Goal: Find contact information: Find contact information

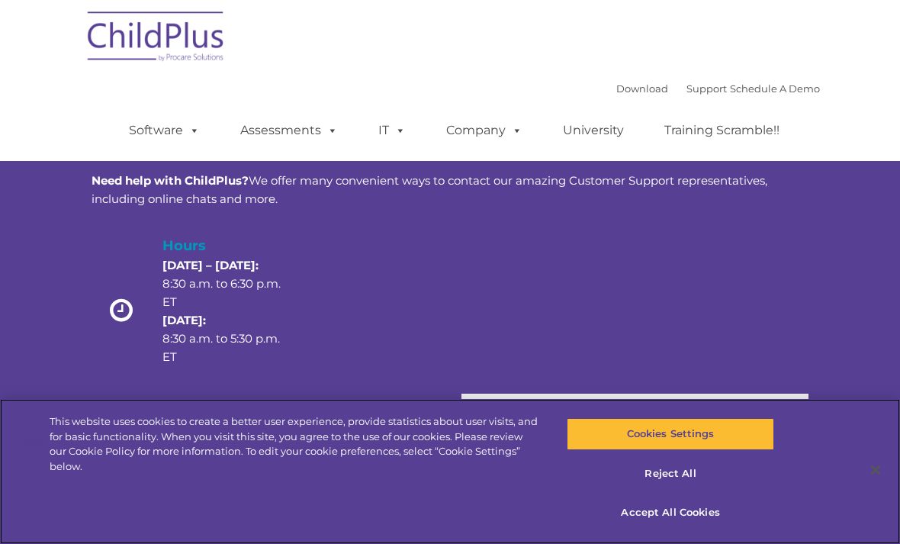
click at [668, 517] on button "Accept All Cookies" at bounding box center [670, 512] width 207 height 32
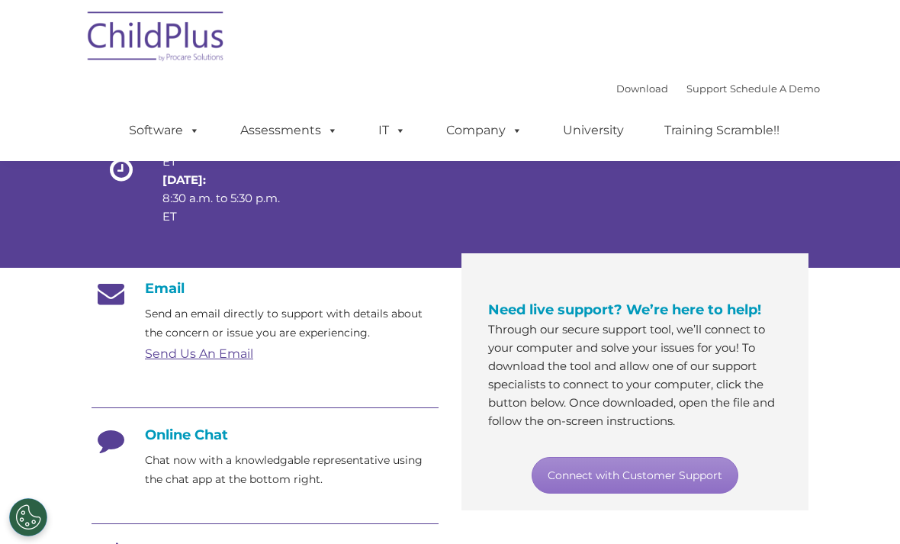
scroll to position [142, 0]
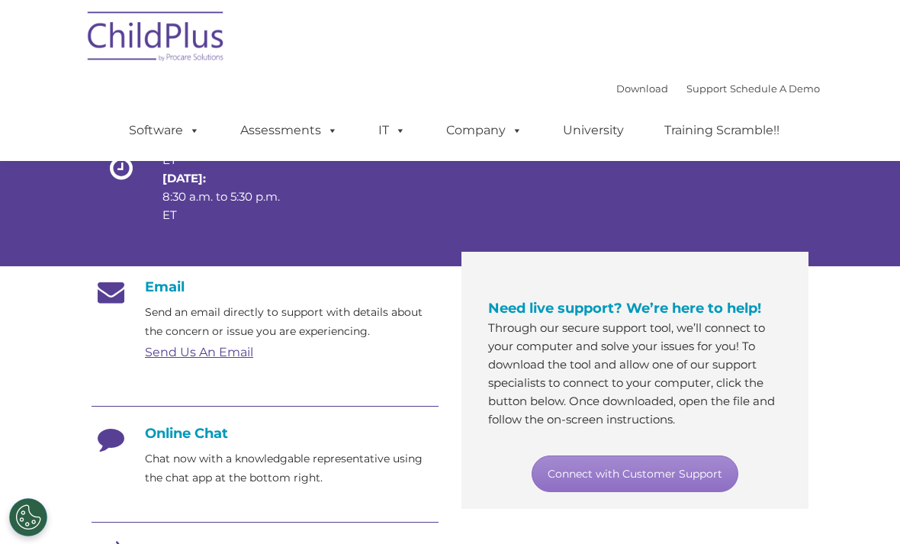
click at [657, 477] on link "Connect with Customer Support" at bounding box center [634, 473] width 207 height 37
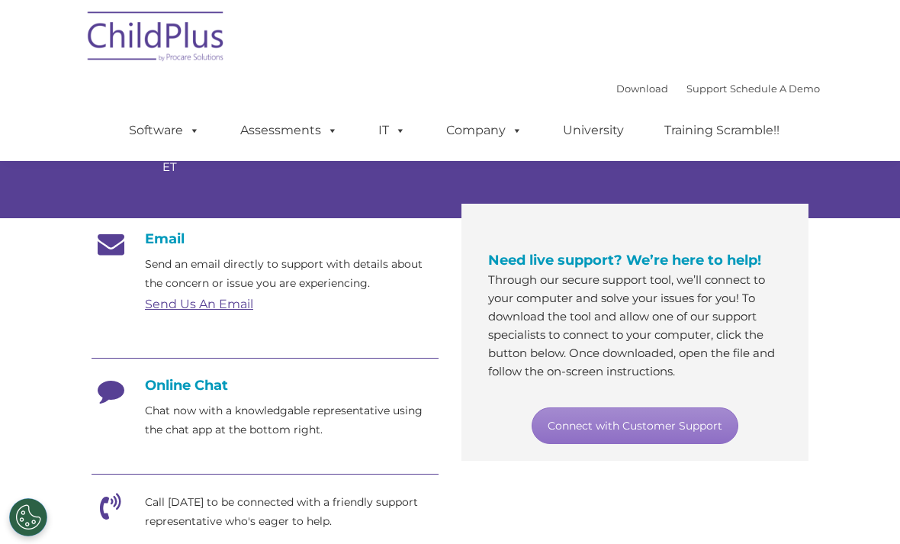
scroll to position [191, 0]
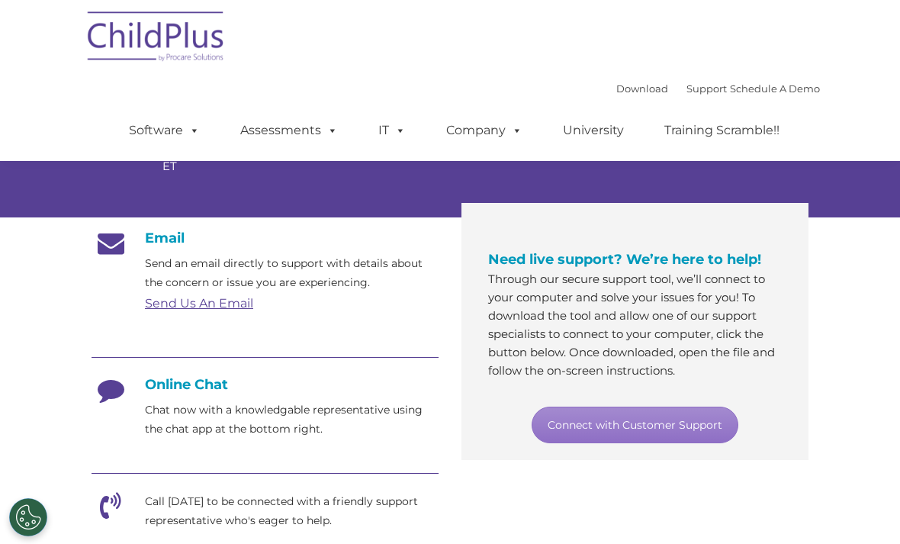
click at [303, 400] on p "Chat now with a knowledgable representative using the chat app at the bottom ri…" at bounding box center [292, 419] width 294 height 38
click at [290, 403] on p "Chat now with a knowledgable representative using the chat app at the bottom ri…" at bounding box center [292, 419] width 294 height 38
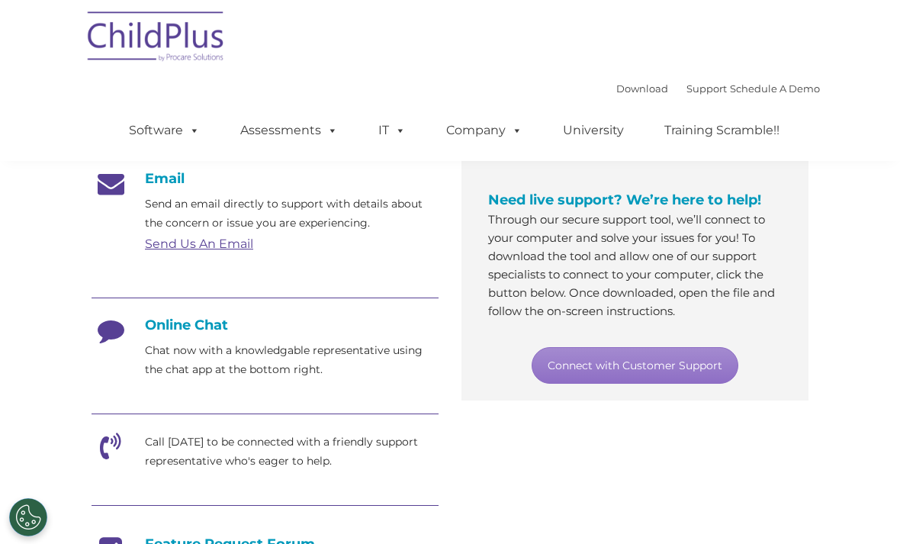
scroll to position [249, 0]
click at [288, 360] on p "Chat now with a knowledgable representative using the chat app at the bottom ri…" at bounding box center [292, 361] width 294 height 38
click at [197, 332] on h4 "Online Chat" at bounding box center [264, 325] width 347 height 17
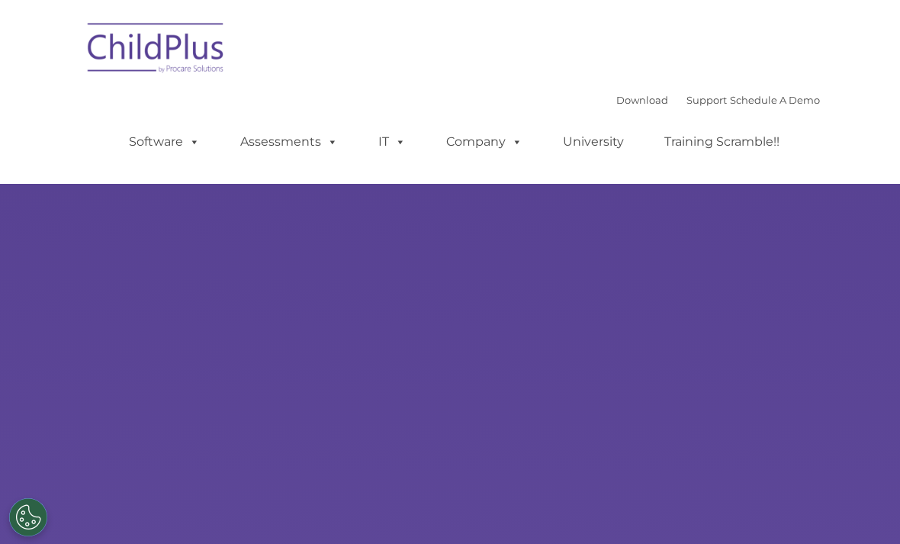
type input ""
select select "MEDIUM"
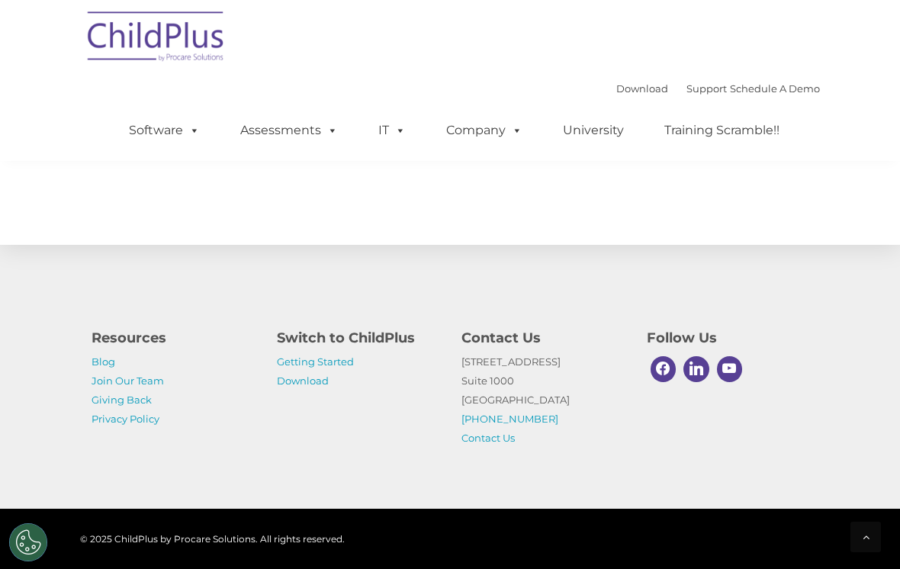
scroll to position [1823, 0]
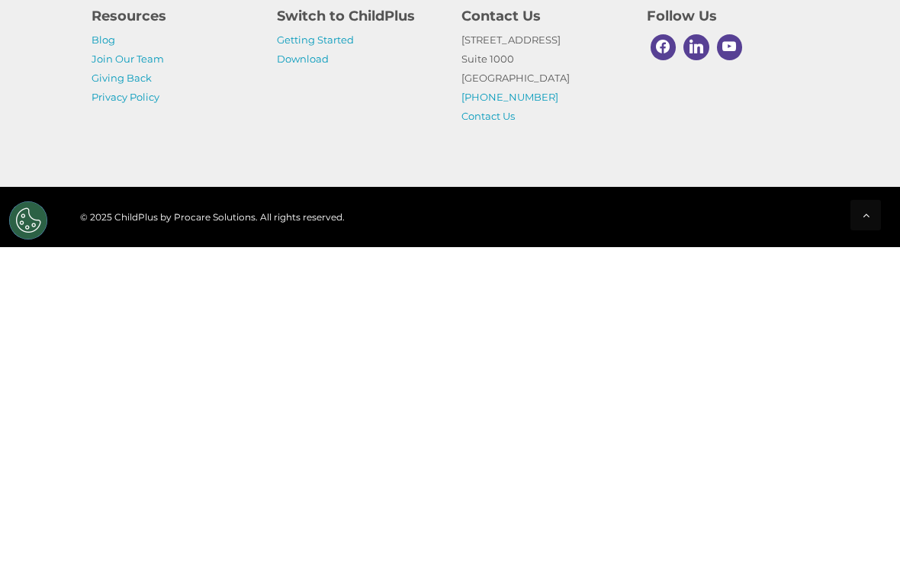
click at [868, 522] on div at bounding box center [865, 537] width 30 height 30
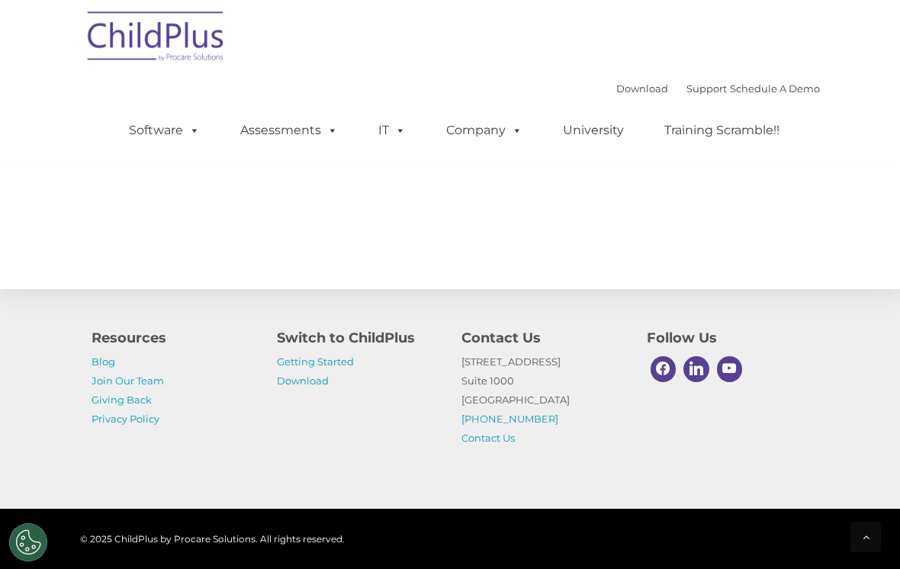
scroll to position [1783, 0]
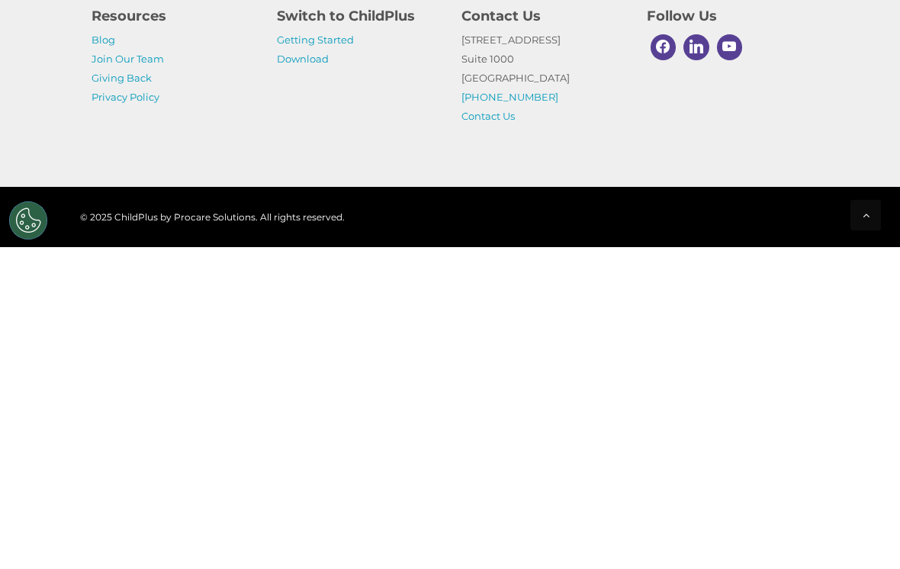
click at [864, 531] on icon at bounding box center [865, 536] width 7 height 11
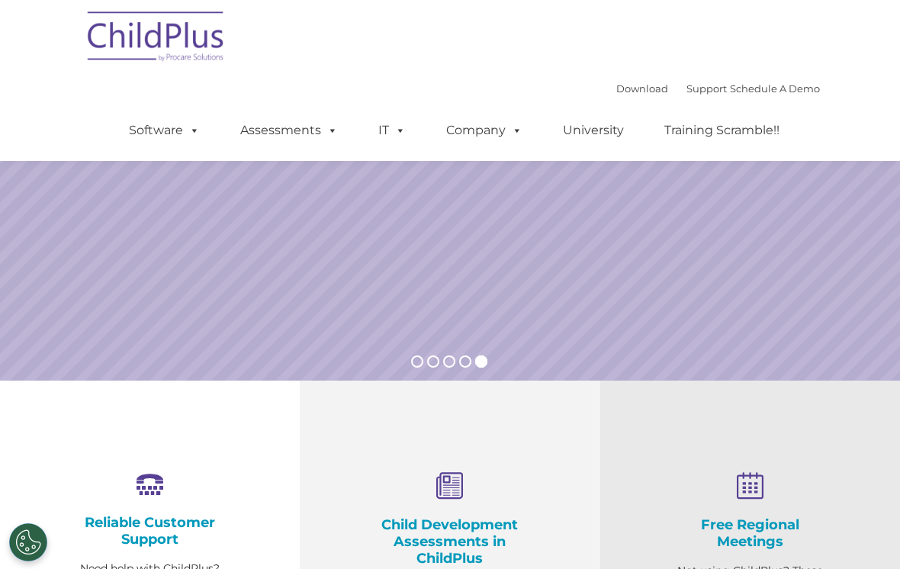
scroll to position [2, 0]
